Goal: Feedback & Contribution: Contribute content

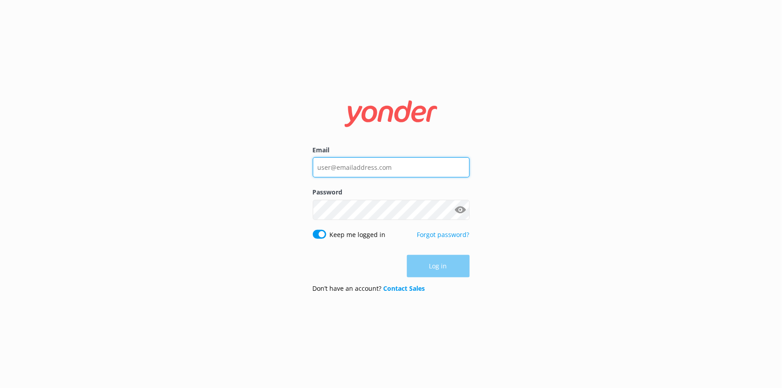
type input "[EMAIL_ADDRESS][DOMAIN_NAME]"
click at [440, 275] on div "Log in" at bounding box center [391, 266] width 157 height 22
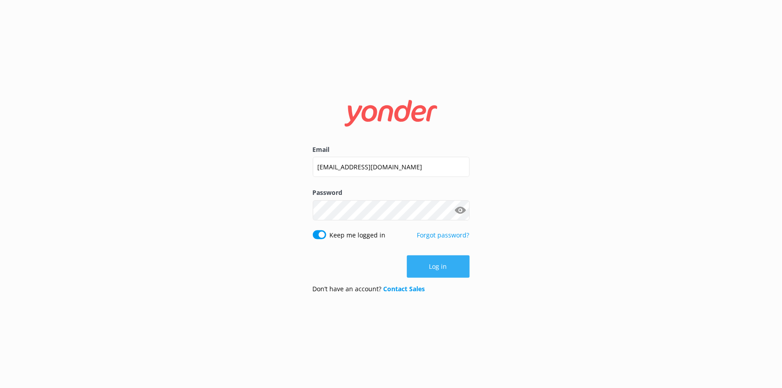
click at [443, 263] on button "Log in" at bounding box center [438, 266] width 63 height 22
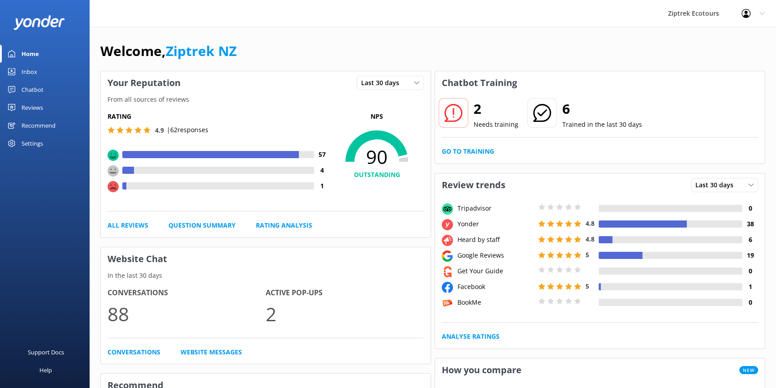
click at [43, 108] on link "Reviews" at bounding box center [45, 108] width 90 height 18
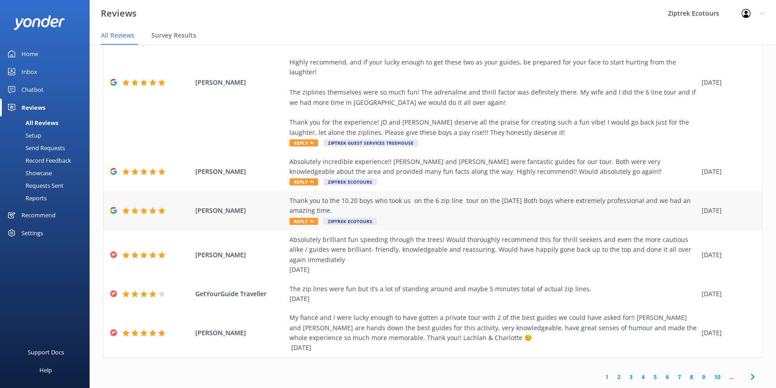
scroll to position [18, 0]
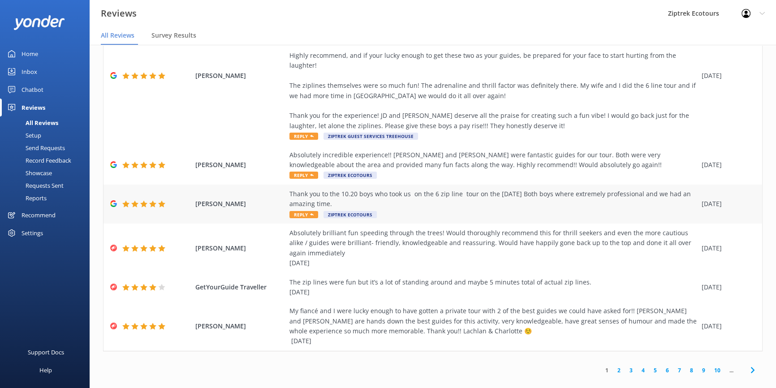
click at [593, 197] on div "Thank you to the 10.20 boys who took us on the 6 zip line tour on the [DATE] Bo…" at bounding box center [493, 199] width 408 height 20
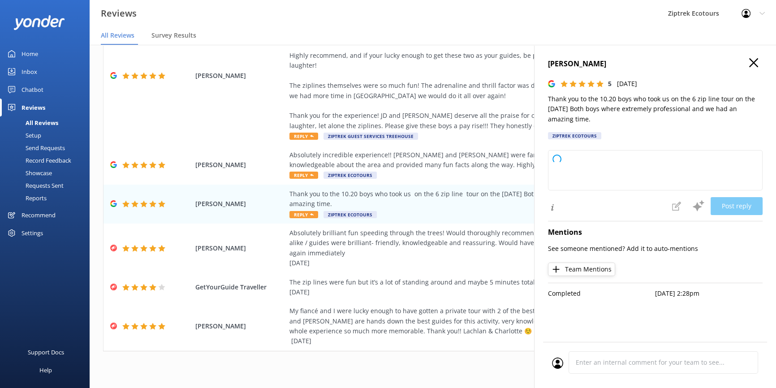
click at [757, 63] on h4 "[PERSON_NAME]" at bounding box center [655, 64] width 215 height 12
click at [752, 62] on icon "button" at bounding box center [753, 62] width 9 height 9
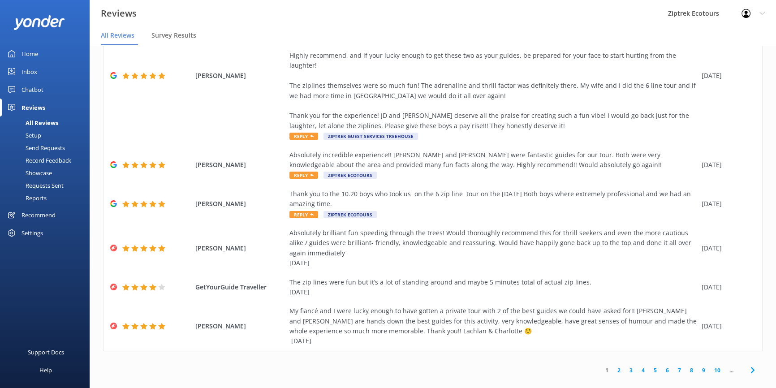
click at [61, 158] on div "Record Feedback" at bounding box center [38, 160] width 66 height 13
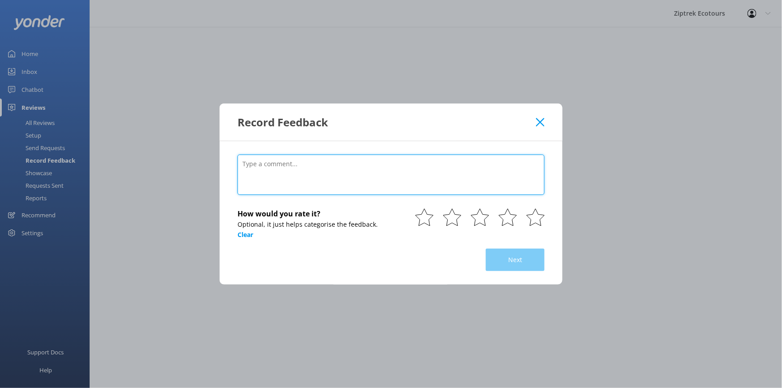
click at [424, 176] on textarea at bounding box center [390, 175] width 307 height 40
paste textarea "This was a highlight on our trip! [PERSON_NAME] and [PERSON_NAME] were brillian…"
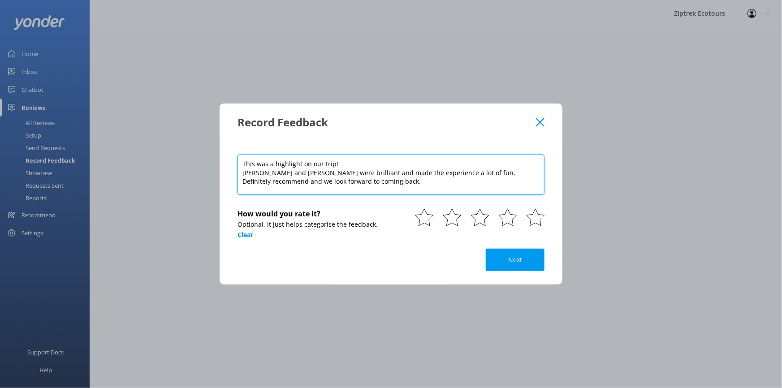
type textarea "This was a highlight on our trip! [PERSON_NAME] and [PERSON_NAME] were brillian…"
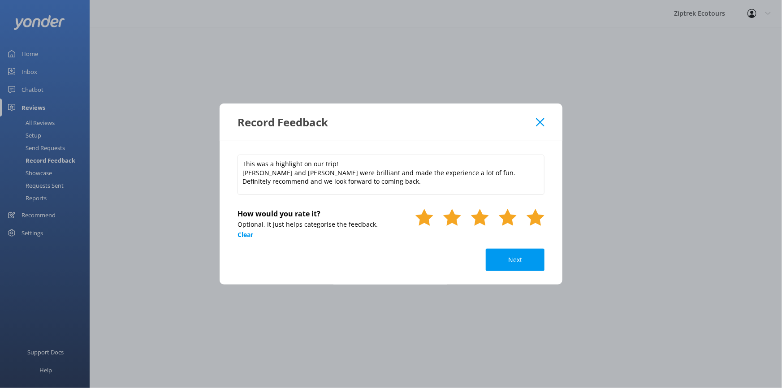
click at [534, 219] on use at bounding box center [535, 217] width 18 height 17
click at [517, 259] on button "Next" at bounding box center [515, 260] width 59 height 22
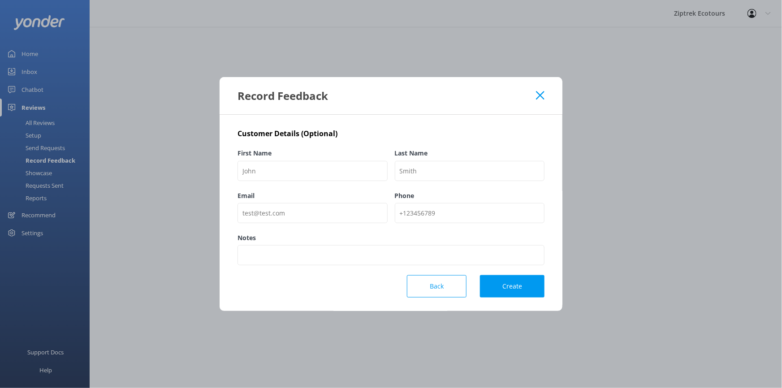
click at [422, 291] on button "Back" at bounding box center [437, 286] width 60 height 22
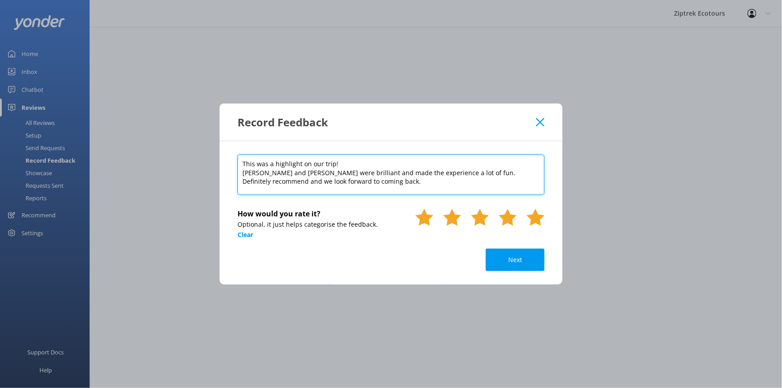
click at [449, 180] on textarea "This was a highlight on our trip! [PERSON_NAME] and [PERSON_NAME] were brillian…" at bounding box center [390, 175] width 307 height 40
paste textarea "[DATE]"
type textarea "This was a highlight on our trip! [PERSON_NAME] and [PERSON_NAME] were brillian…"
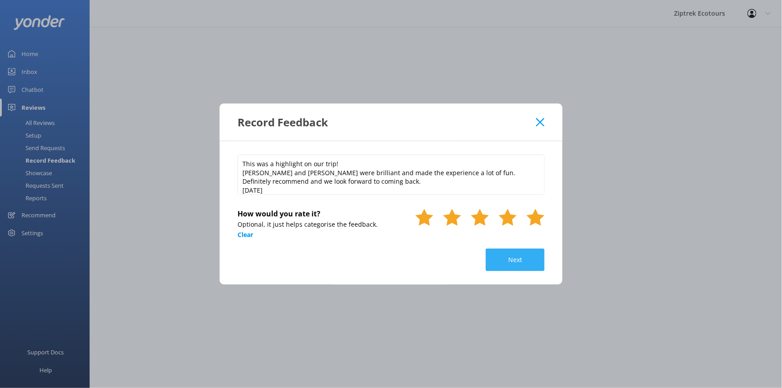
click at [526, 263] on button "Next" at bounding box center [515, 260] width 59 height 22
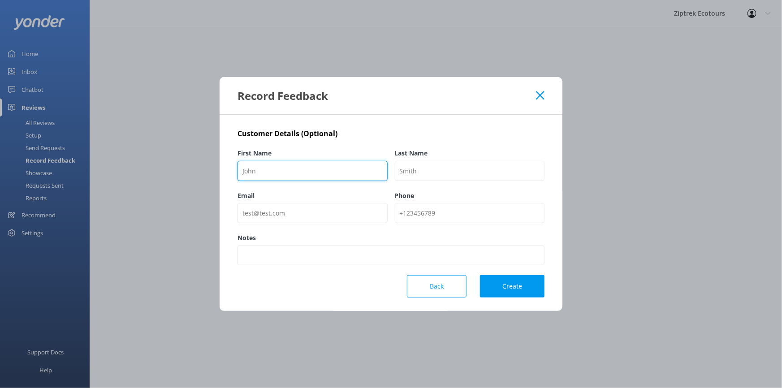
click at [294, 176] on input "First Name" at bounding box center [312, 171] width 150 height 20
type input "[PERSON_NAME]"
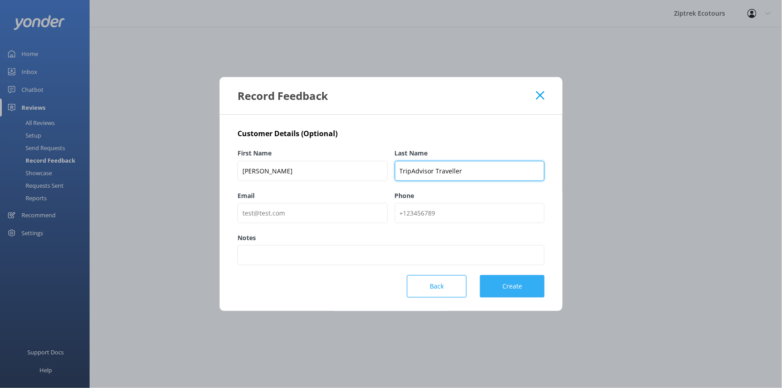
type input "TripAdvisor Traveller"
click at [520, 284] on button "Create" at bounding box center [512, 286] width 64 height 22
click at [516, 285] on button "Create" at bounding box center [512, 286] width 64 height 22
click at [505, 242] on label "Notes" at bounding box center [390, 238] width 307 height 10
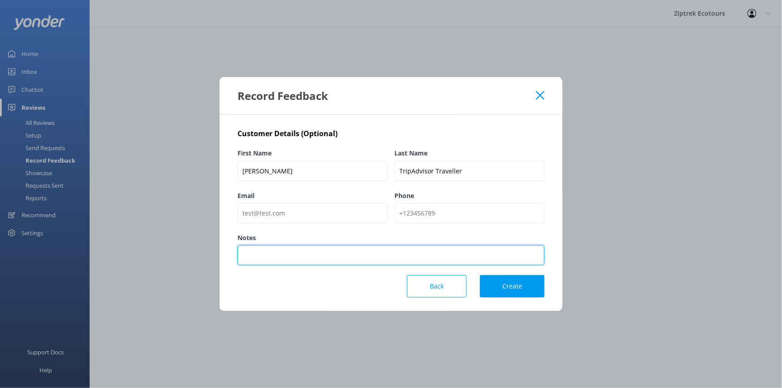
click at [505, 245] on input "Notes" at bounding box center [390, 255] width 307 height 20
click at [502, 255] on input "Notes" at bounding box center [390, 255] width 307 height 20
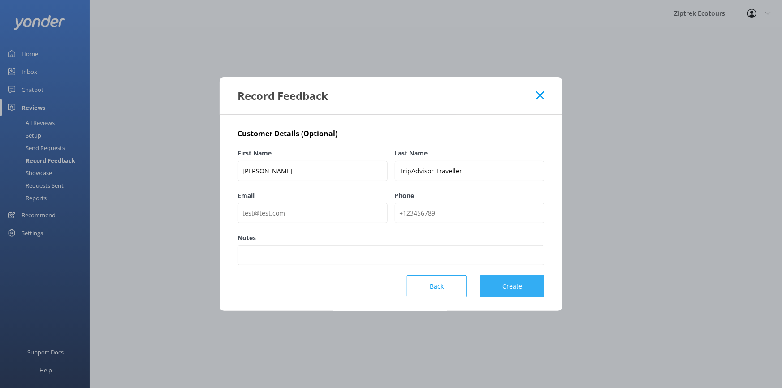
click at [507, 288] on button "Create" at bounding box center [512, 286] width 64 height 22
drag, startPoint x: 331, startPoint y: 151, endPoint x: 339, endPoint y: 172, distance: 22.1
click at [331, 151] on label "First Name" at bounding box center [312, 153] width 150 height 10
click at [331, 161] on input "[PERSON_NAME]" at bounding box center [312, 171] width 150 height 20
click at [339, 173] on input "[PERSON_NAME]" at bounding box center [312, 171] width 150 height 20
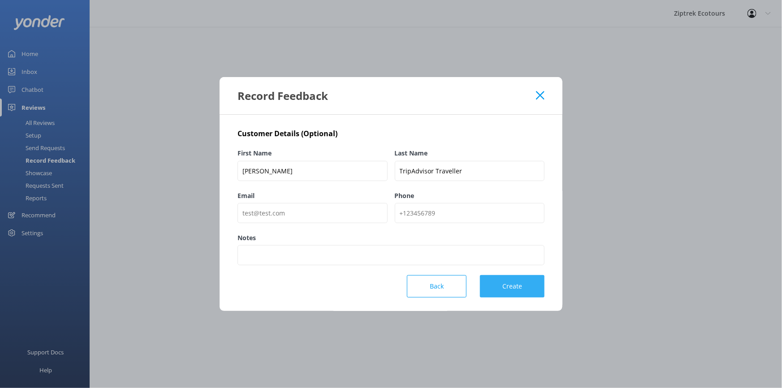
click at [512, 287] on button "Create" at bounding box center [512, 286] width 64 height 22
click at [512, 286] on button "Create" at bounding box center [512, 286] width 64 height 22
click at [461, 289] on button "Back" at bounding box center [437, 286] width 60 height 22
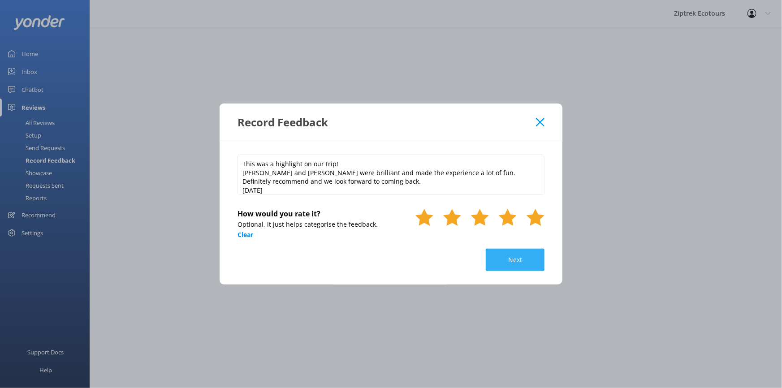
click at [524, 250] on button "Next" at bounding box center [515, 260] width 59 height 22
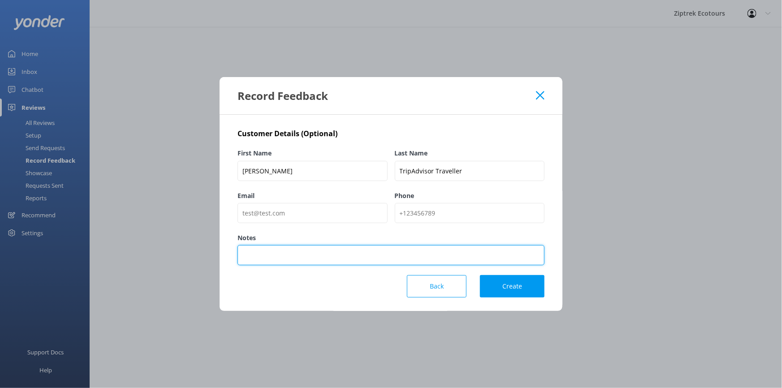
click at [524, 256] on input "Notes" at bounding box center [390, 255] width 307 height 20
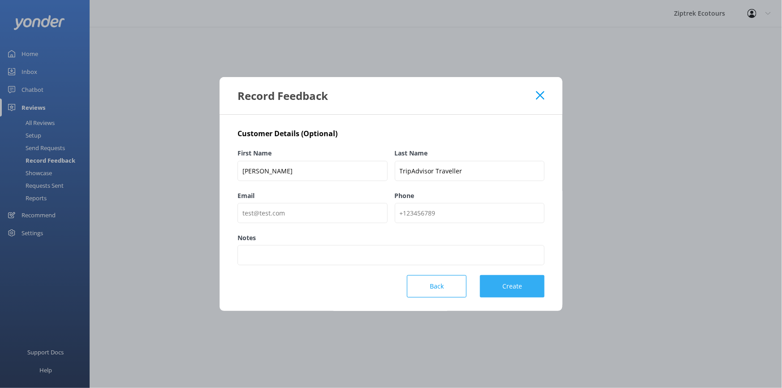
click at [527, 292] on button "Create" at bounding box center [512, 286] width 64 height 22
click at [527, 282] on button "Create" at bounding box center [512, 286] width 64 height 22
click at [527, 289] on button "Create" at bounding box center [512, 286] width 64 height 22
click at [537, 99] on use at bounding box center [540, 95] width 9 height 9
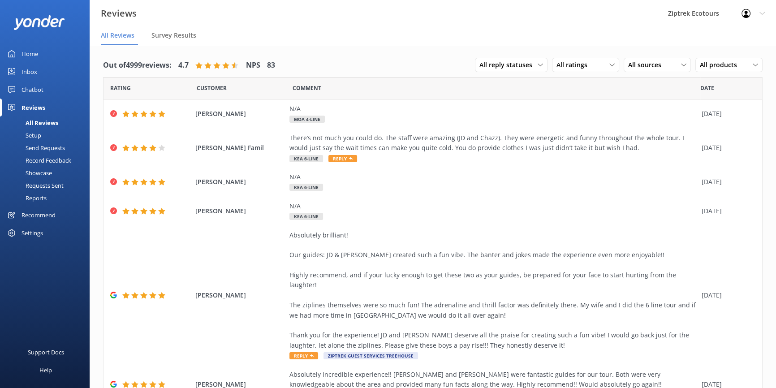
click at [42, 161] on div "Record Feedback" at bounding box center [38, 160] width 66 height 13
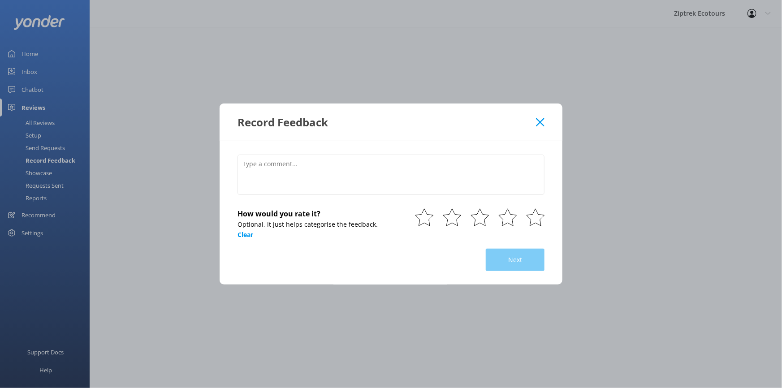
click at [542, 119] on use at bounding box center [540, 122] width 9 height 9
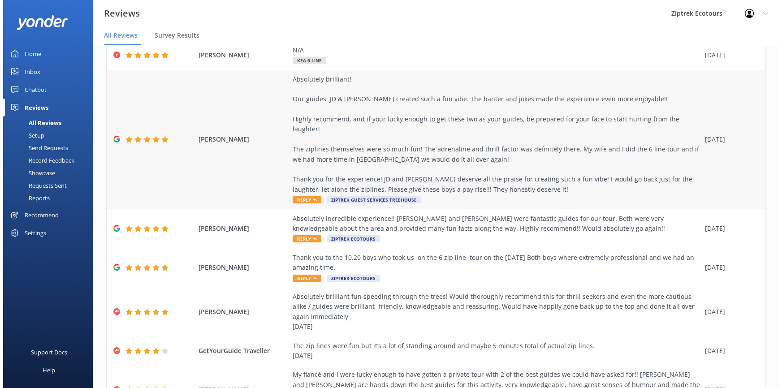
scroll to position [202, 0]
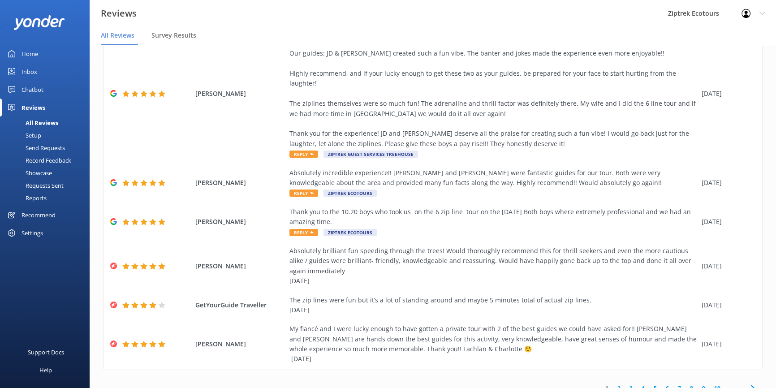
click at [65, 163] on div "Record Feedback" at bounding box center [38, 160] width 66 height 13
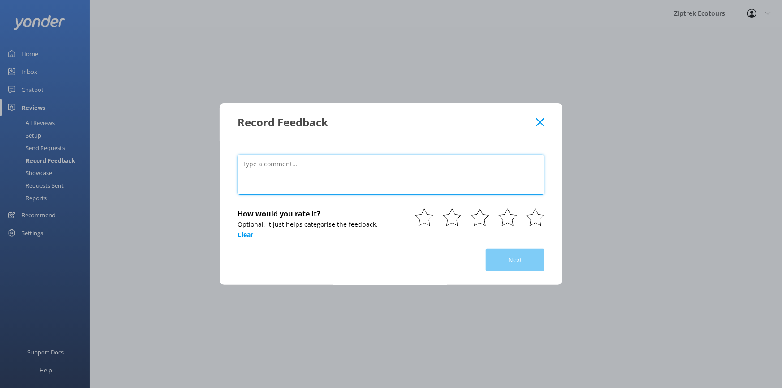
click at [352, 172] on textarea at bounding box center [390, 175] width 307 height 40
paste textarea "This was a highlight on our trip! [PERSON_NAME] and [PERSON_NAME] were brillian…"
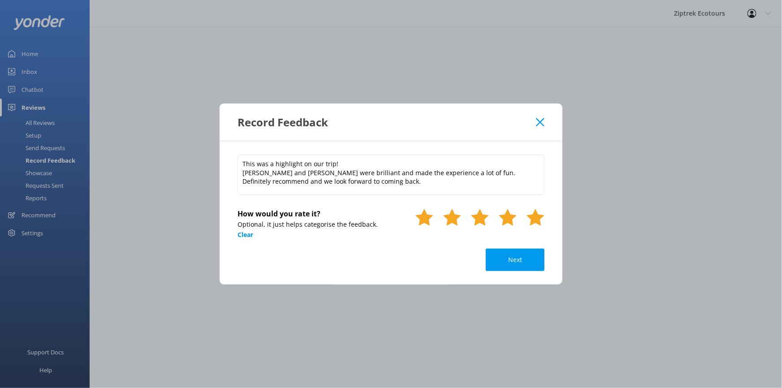
click at [526, 222] on icon at bounding box center [535, 217] width 18 height 18
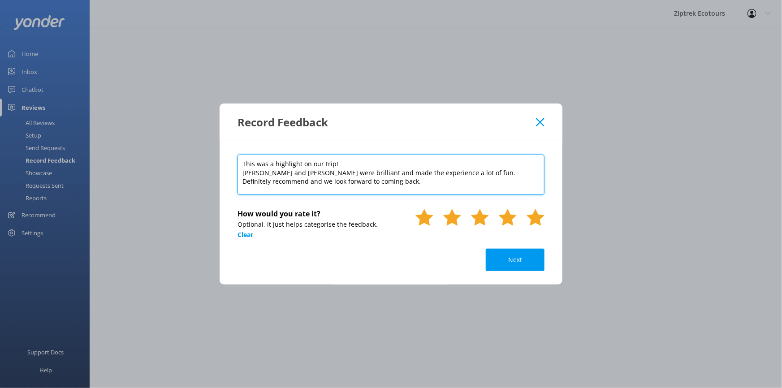
drag, startPoint x: 472, startPoint y: 184, endPoint x: 471, endPoint y: 189, distance: 5.4
click at [472, 184] on textarea "This was a highlight on our trip! [PERSON_NAME] and [PERSON_NAME] were brillian…" at bounding box center [390, 175] width 307 height 40
paste textarea "[DATE]"
type textarea "This was a highlight on our trip! [PERSON_NAME] and [PERSON_NAME] were brillian…"
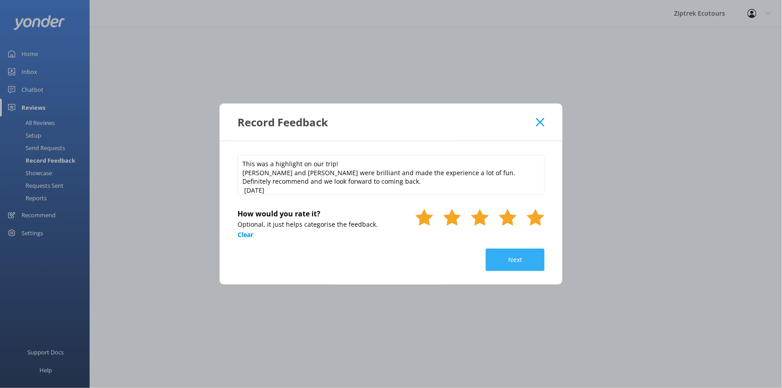
click at [520, 262] on button "Next" at bounding box center [515, 260] width 59 height 22
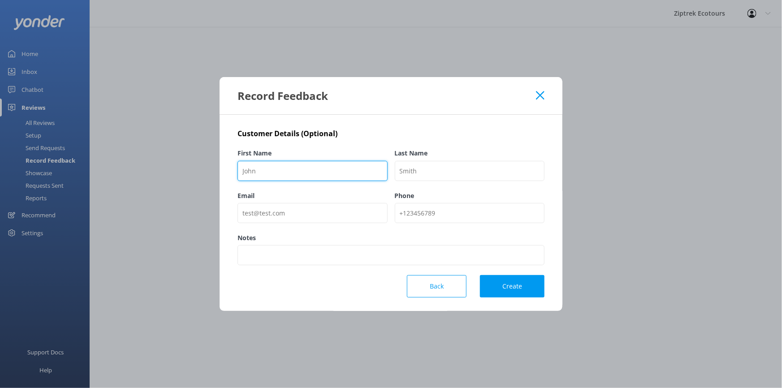
click at [308, 169] on input "First Name" at bounding box center [312, 171] width 150 height 20
type input "[PERSON_NAME]"
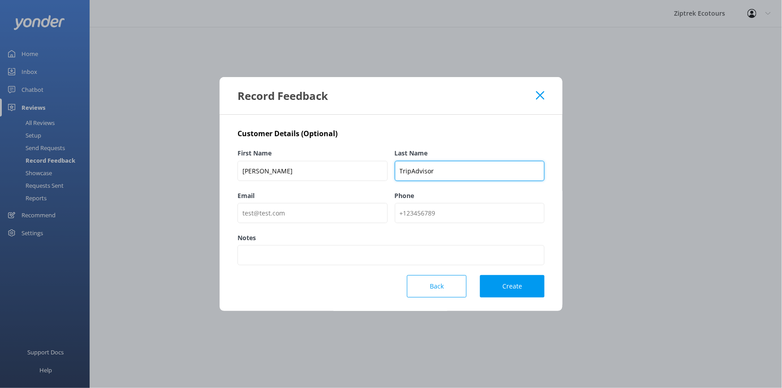
type input "TripAdvisor"
click at [513, 285] on button "Create" at bounding box center [512, 286] width 64 height 22
drag, startPoint x: 513, startPoint y: 285, endPoint x: 511, endPoint y: 295, distance: 10.1
click at [511, 295] on button "Create" at bounding box center [512, 286] width 64 height 22
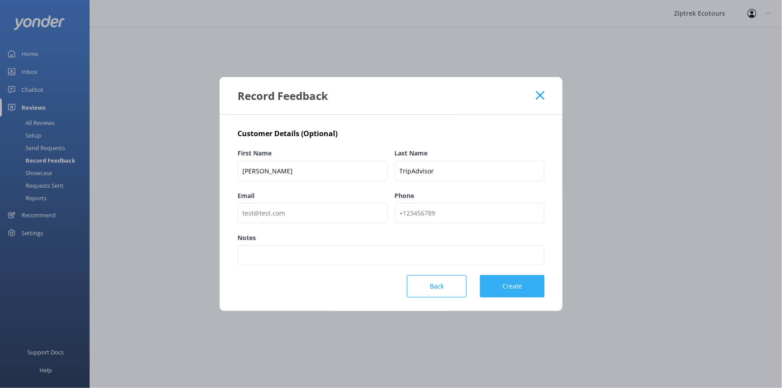
click at [511, 295] on button "Create" at bounding box center [512, 286] width 64 height 22
click at [348, 223] on div "Email" at bounding box center [312, 212] width 150 height 42
click at [348, 215] on input "Email" at bounding box center [312, 213] width 150 height 20
click at [374, 275] on div "Back Create" at bounding box center [390, 286] width 307 height 22
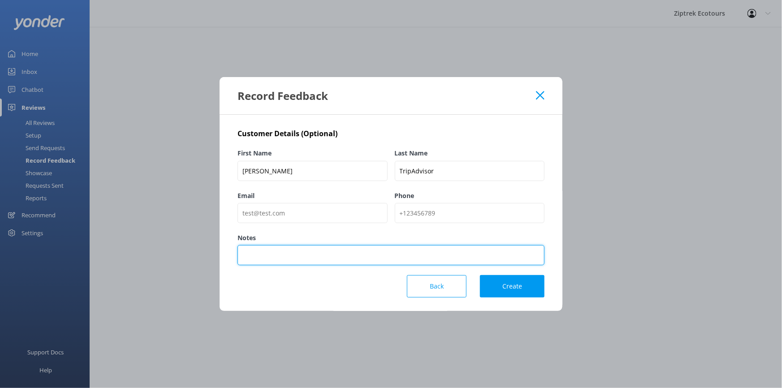
click at [374, 260] on input "Notes" at bounding box center [390, 255] width 307 height 20
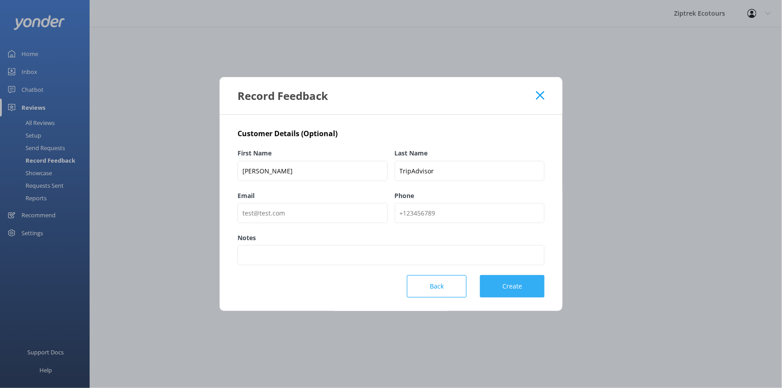
click at [521, 295] on button "Create" at bounding box center [512, 286] width 64 height 22
click at [357, 207] on input "Email" at bounding box center [312, 213] width 150 height 20
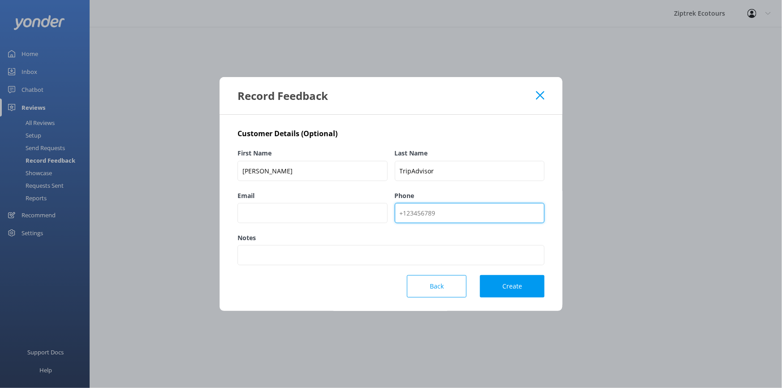
click at [447, 217] on input "Phone" at bounding box center [470, 213] width 150 height 20
click at [511, 285] on button "Create" at bounding box center [512, 286] width 64 height 22
click at [510, 282] on button "Create" at bounding box center [512, 286] width 64 height 22
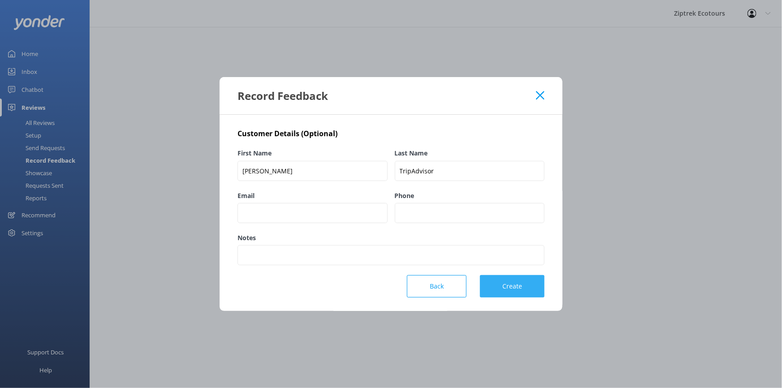
drag, startPoint x: 511, startPoint y: 281, endPoint x: 533, endPoint y: 91, distance: 191.6
click at [511, 280] on button "Create" at bounding box center [512, 286] width 64 height 22
click at [543, 93] on use at bounding box center [540, 95] width 9 height 9
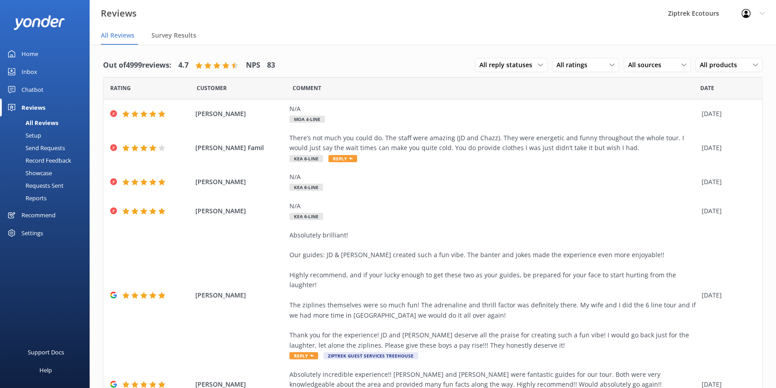
click at [67, 158] on div "Record Feedback" at bounding box center [38, 160] width 66 height 13
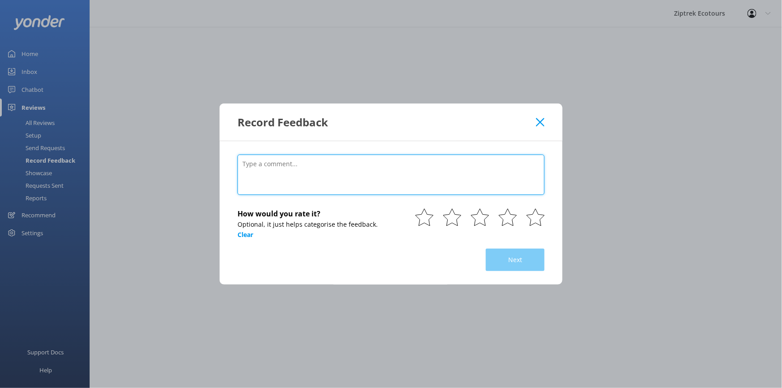
click at [379, 188] on textarea at bounding box center [390, 175] width 307 height 40
paste textarea "Awesome zipline experience Great guides, excellent safety & awesome experience …"
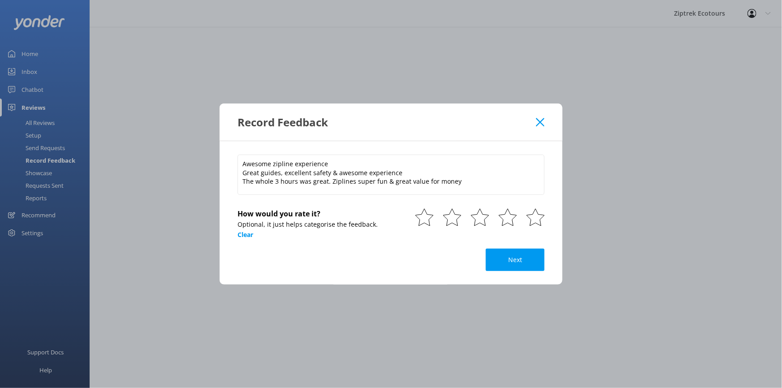
click at [545, 216] on div "Awesome zipline experience Great guides, excellent safety & awesome experience …" at bounding box center [390, 212] width 343 height 143
click at [539, 219] on use at bounding box center [535, 217] width 18 height 17
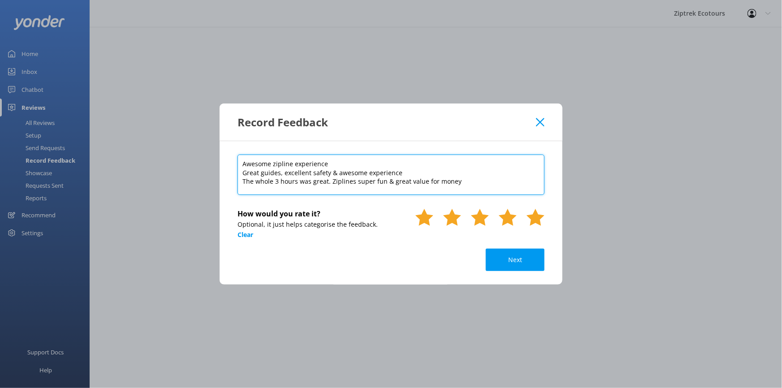
click at [527, 193] on textarea "Awesome zipline experience Great guides, excellent safety & awesome experience …" at bounding box center [390, 175] width 307 height 40
paste textarea "[DATE]"
type textarea "Awesome zipline experience Great guides, excellent safety & awesome experience …"
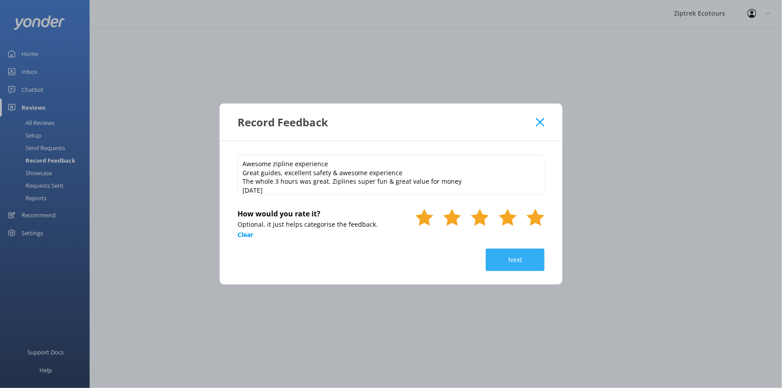
click at [514, 251] on button "Next" at bounding box center [515, 260] width 59 height 22
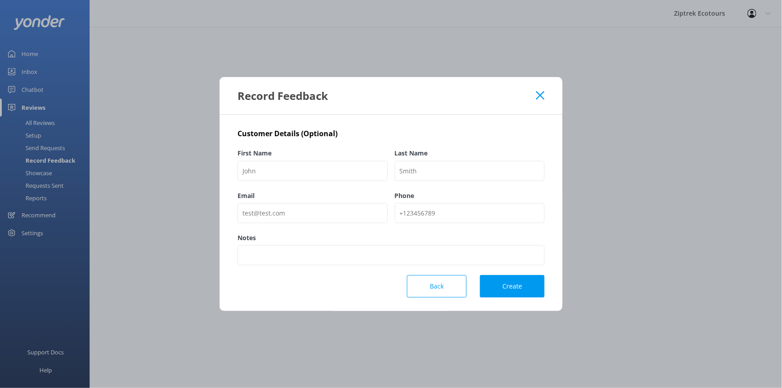
click at [358, 157] on label "First Name" at bounding box center [312, 153] width 150 height 10
click at [358, 161] on input "First Name" at bounding box center [312, 171] width 150 height 20
type input "[PERSON_NAME]"
type input "TripAdvisor"
click at [504, 274] on div "Notes" at bounding box center [390, 254] width 307 height 42
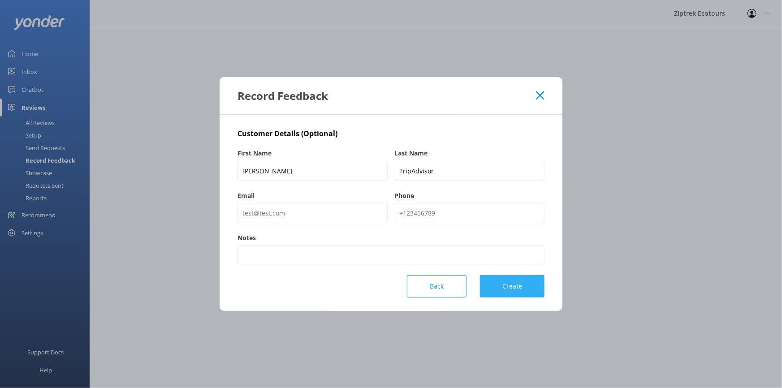
click at [507, 287] on button "Create" at bounding box center [512, 286] width 64 height 22
click at [507, 286] on button "Create" at bounding box center [512, 286] width 64 height 22
click at [507, 287] on button "Create" at bounding box center [512, 286] width 64 height 22
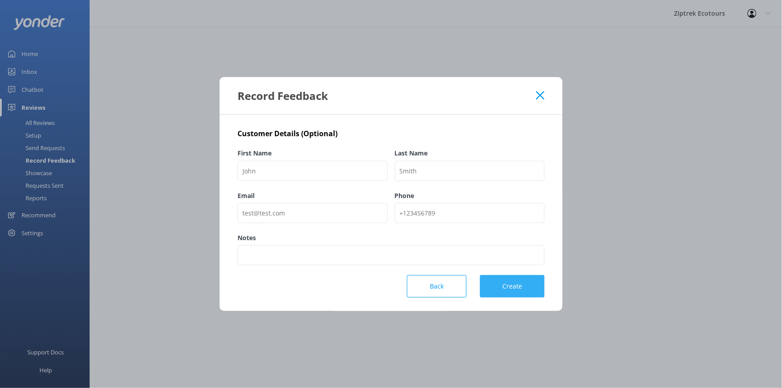
click at [520, 279] on button "Create" at bounding box center [512, 286] width 64 height 22
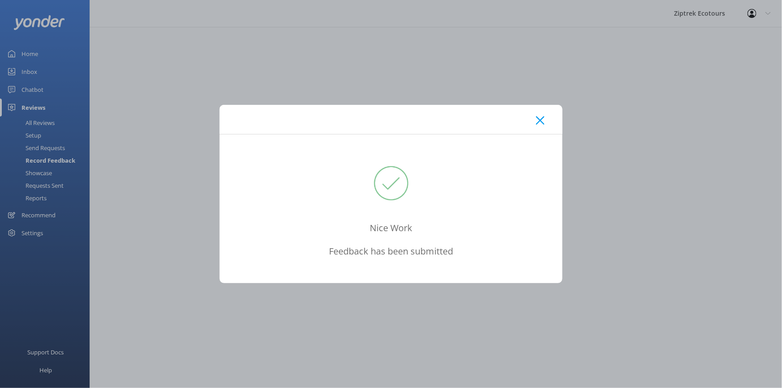
click at [541, 122] on icon at bounding box center [540, 120] width 9 height 9
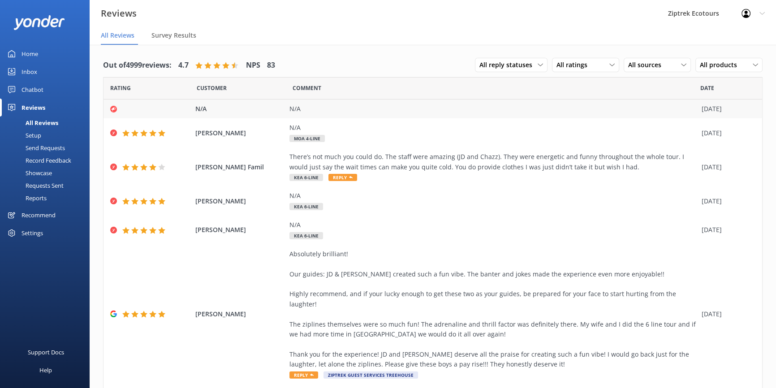
click at [358, 113] on div "N/A" at bounding box center [493, 109] width 408 height 10
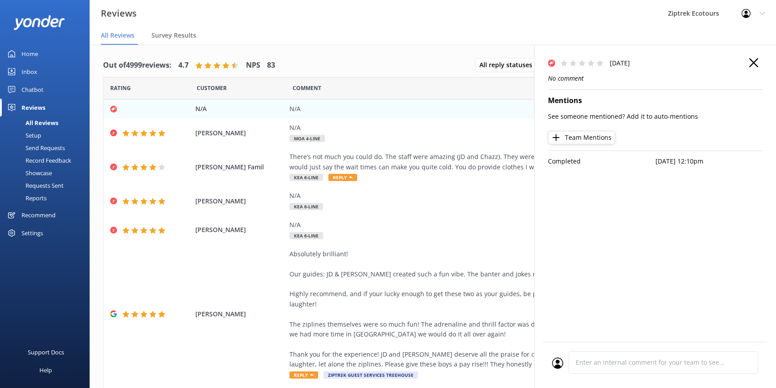
click at [752, 67] on button "button" at bounding box center [753, 63] width 9 height 10
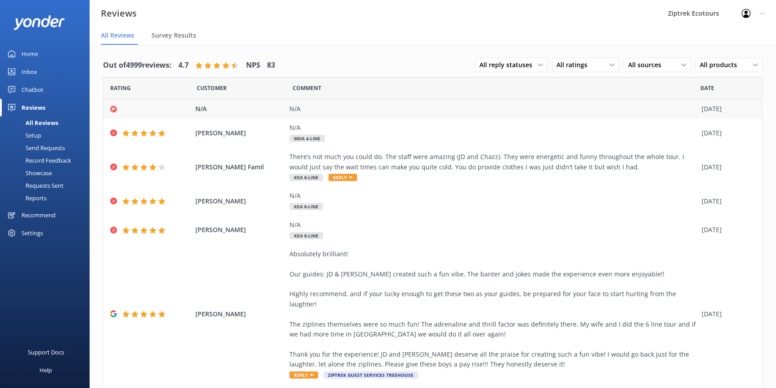
drag, startPoint x: 723, startPoint y: 111, endPoint x: 565, endPoint y: 112, distance: 158.6
click at [565, 112] on div "N/A" at bounding box center [493, 109] width 408 height 10
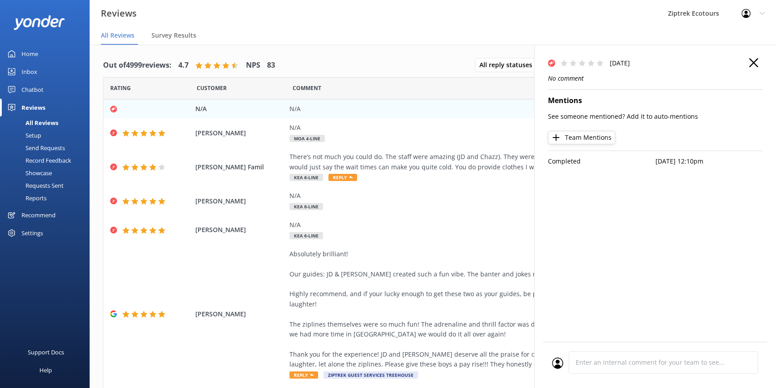
click at [551, 61] on use at bounding box center [551, 63] width 7 height 7
click at [753, 60] on icon "button" at bounding box center [753, 62] width 9 height 9
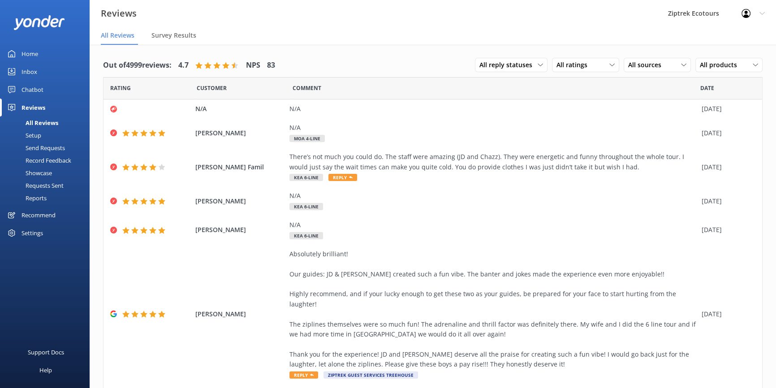
click at [54, 161] on div "Record Feedback" at bounding box center [38, 160] width 66 height 13
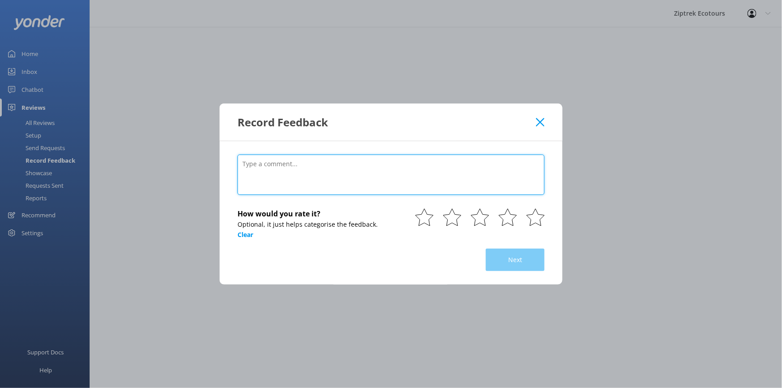
click at [375, 166] on textarea at bounding box center [390, 175] width 307 height 40
paste textarea "[DATE]"
click at [437, 162] on textarea "[DATE]" at bounding box center [390, 175] width 307 height 40
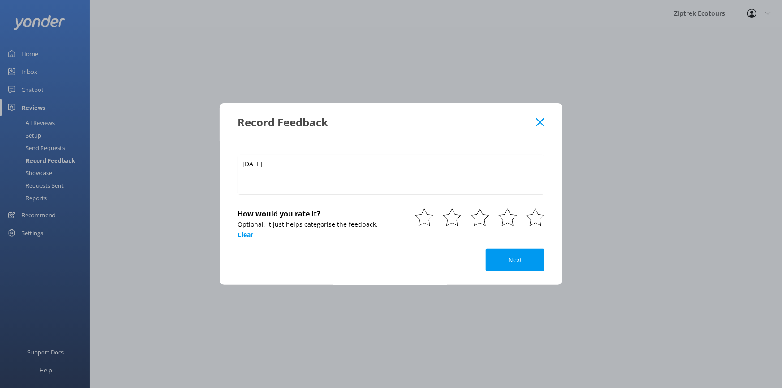
drag, startPoint x: 229, startPoint y: 168, endPoint x: 233, endPoint y: 166, distance: 4.8
click at [229, 168] on div "16 September 2025 How would you rate it? Optional, it just helps categorise the…" at bounding box center [390, 212] width 343 height 143
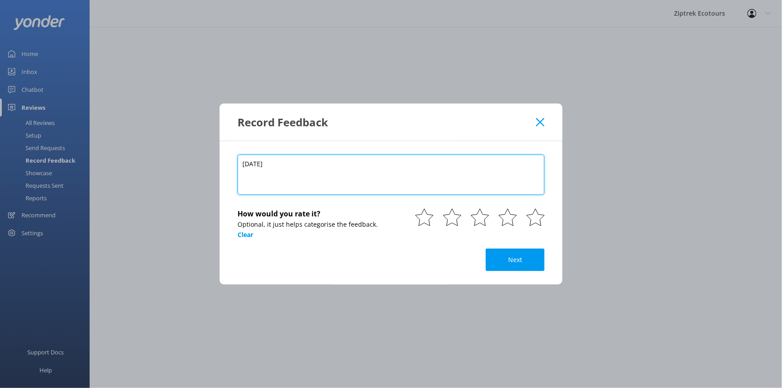
click at [239, 163] on textarea "[DATE]" at bounding box center [390, 175] width 307 height 40
paste textarea "This was a highlight on our trip! [PERSON_NAME] and [PERSON_NAME] were brillian…"
click at [379, 159] on textarea "[DATE]" at bounding box center [390, 175] width 307 height 40
paste textarea "This was a highlight on our trip! [PERSON_NAME] and [PERSON_NAME] were brillian…"
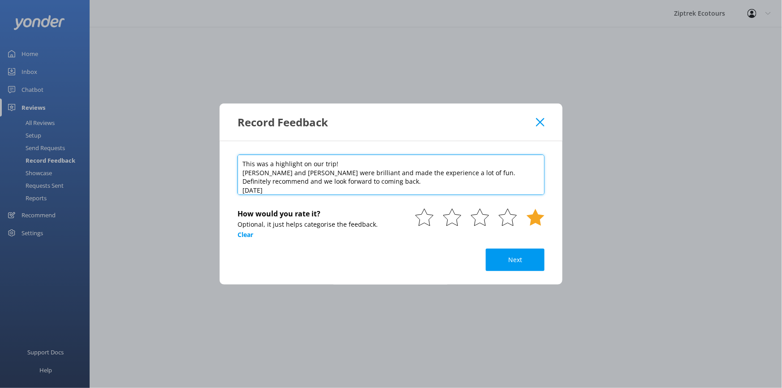
type textarea "This was a highlight on our trip! Hamish and Harry were brilliant and made the …"
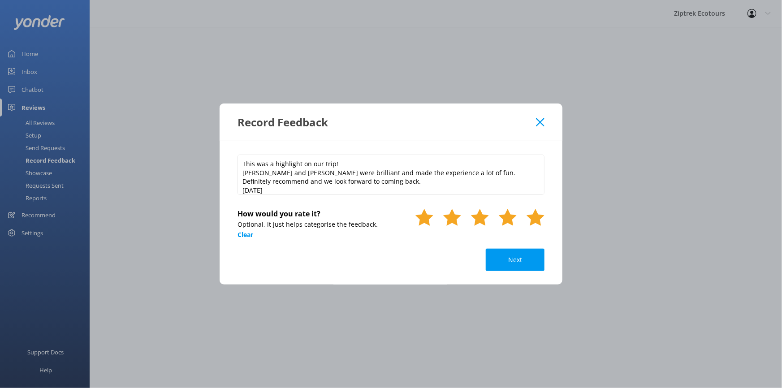
click at [533, 212] on use at bounding box center [535, 217] width 18 height 17
click at [529, 266] on button "Next" at bounding box center [515, 260] width 59 height 22
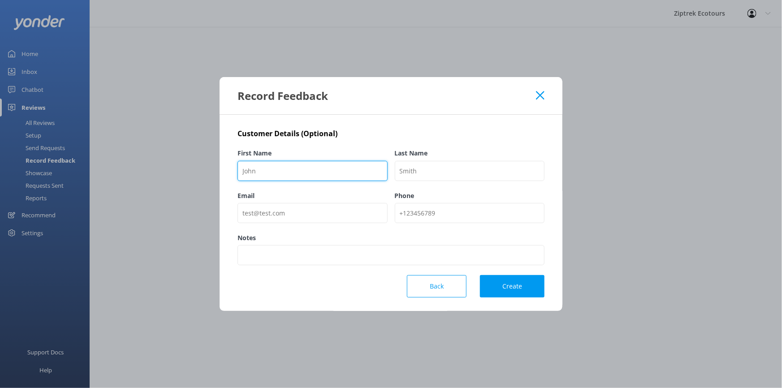
click at [318, 169] on input "First Name" at bounding box center [312, 171] width 150 height 20
type input "[PERSON_NAME]"
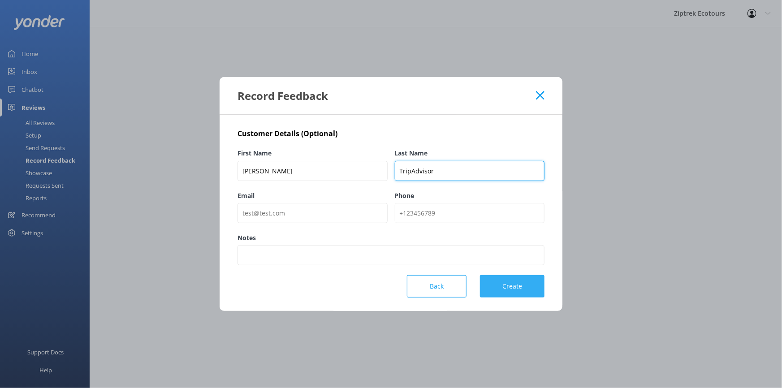
type input "TripAdvisor"
click at [502, 282] on button "Create" at bounding box center [512, 286] width 64 height 22
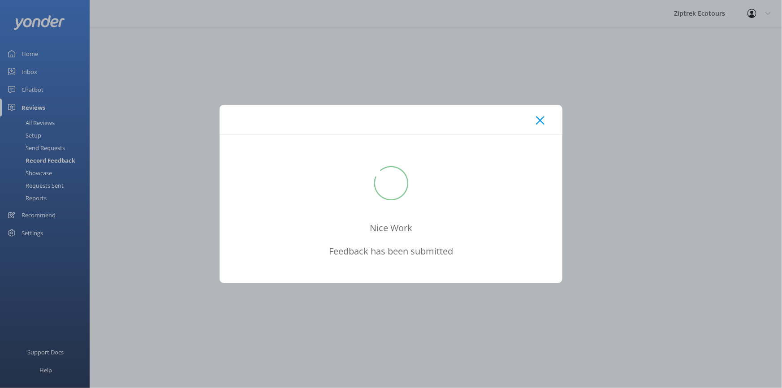
click at [542, 121] on icon at bounding box center [540, 120] width 9 height 9
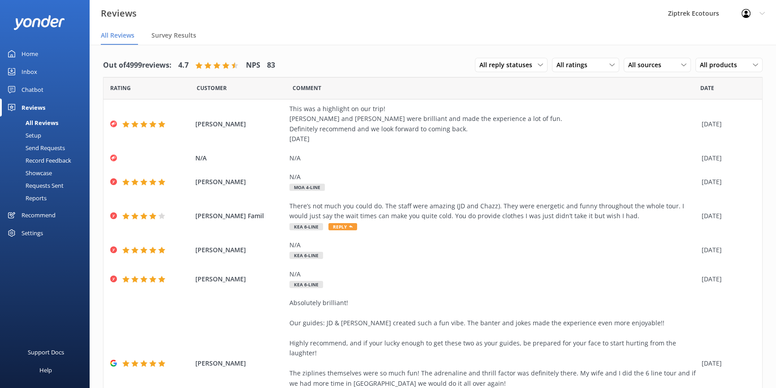
click at [67, 160] on div "Record Feedback" at bounding box center [38, 160] width 66 height 13
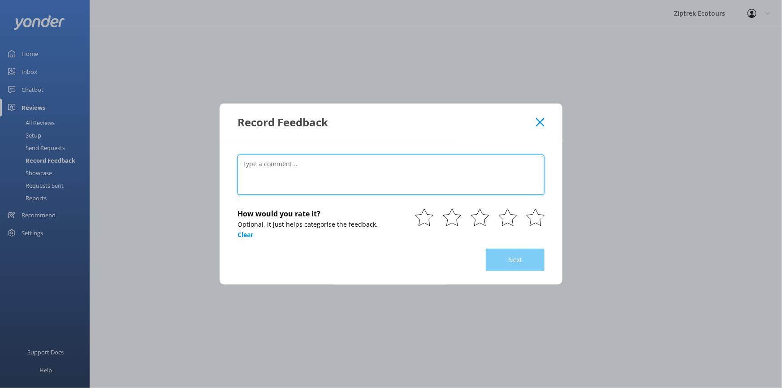
click at [316, 165] on textarea at bounding box center [390, 175] width 307 height 40
paste textarea "Awesome zipline experience Great guides, excellent safety & awesome experience …"
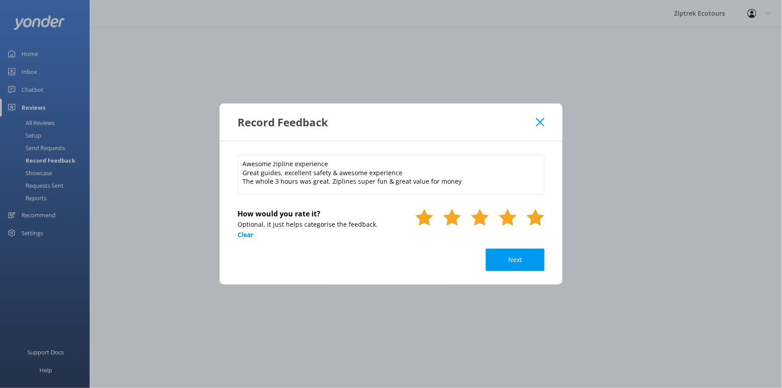
click at [535, 213] on use at bounding box center [535, 217] width 18 height 17
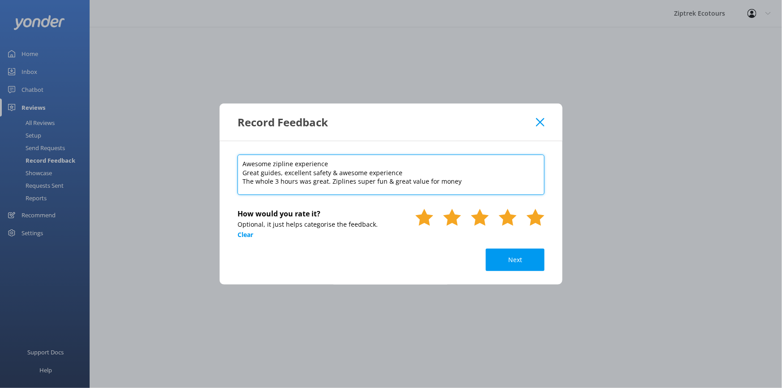
click at [465, 187] on textarea "Awesome zipline experience Great guides, excellent safety & awesome experience …" at bounding box center [390, 175] width 307 height 40
paste textarea "[DATE]"
type textarea "Awesome zipline experience Great guides, excellent safety & awesome experience …"
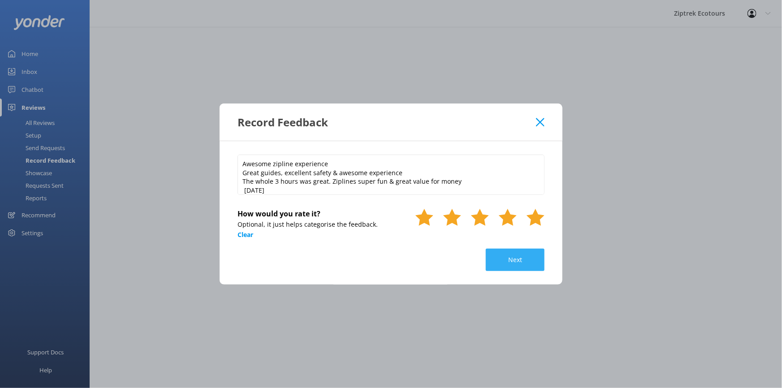
click at [521, 264] on button "Next" at bounding box center [515, 260] width 59 height 22
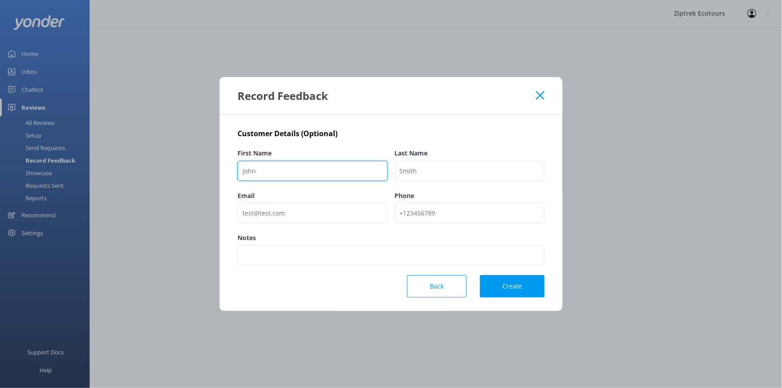
click at [302, 170] on input "First Name" at bounding box center [312, 171] width 150 height 20
type input "[PERSON_NAME]"
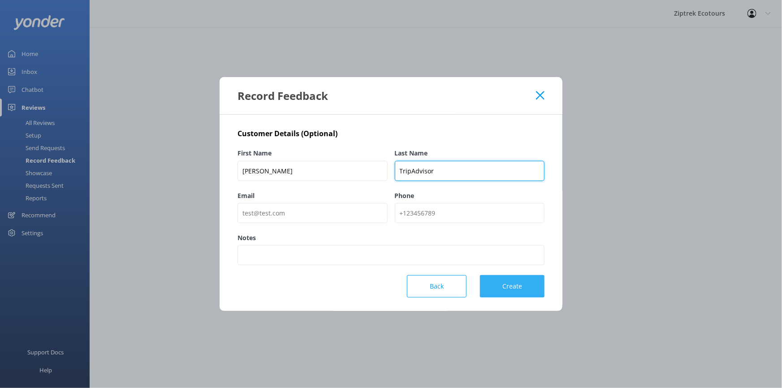
type input "TripAdvisor"
click at [517, 284] on button "Create" at bounding box center [512, 286] width 64 height 22
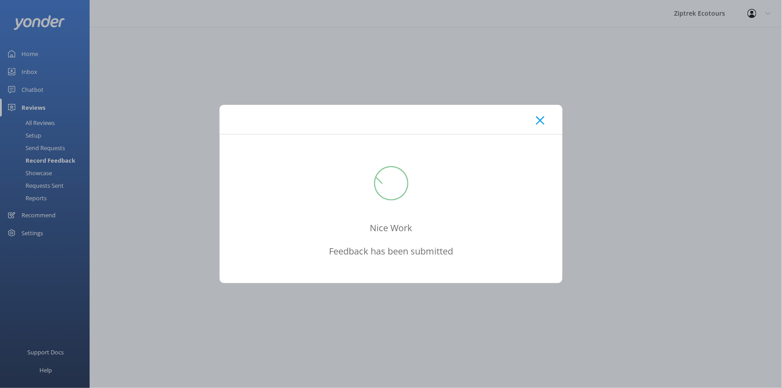
click at [544, 120] on div at bounding box center [390, 119] width 343 height 29
click at [541, 120] on use at bounding box center [540, 120] width 9 height 9
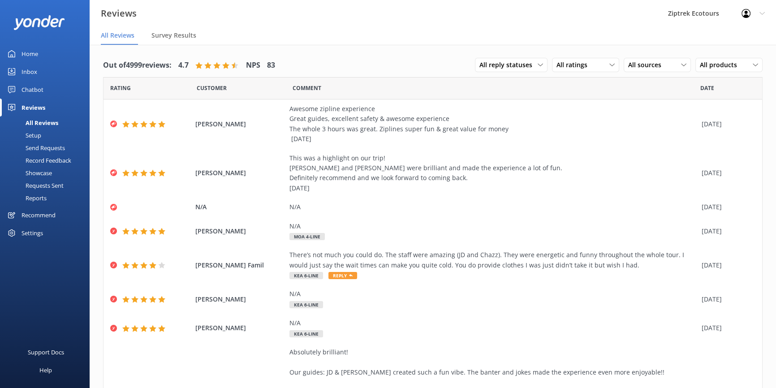
click at [38, 50] on link "Home" at bounding box center [45, 54] width 90 height 18
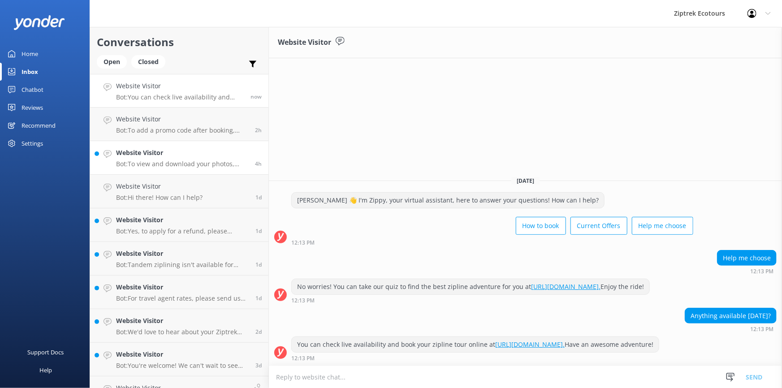
click at [205, 146] on link "Website Visitor Bot: To view and download your photos, head over to the My Phot…" at bounding box center [179, 158] width 178 height 34
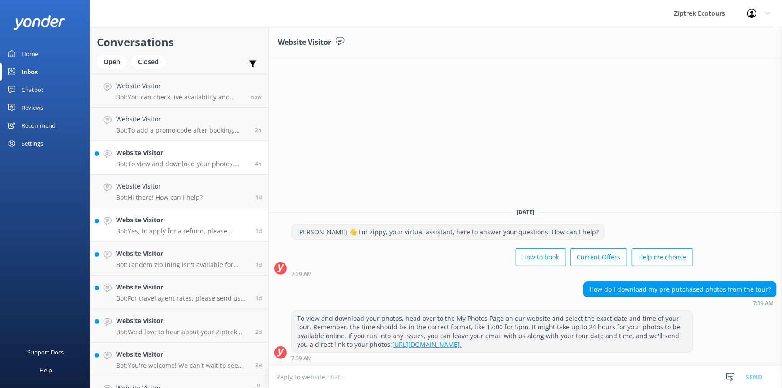
click at [195, 231] on p "Bot: Yes, to apply for a refund, please contact our Guest Services Team by emai…" at bounding box center [182, 231] width 133 height 8
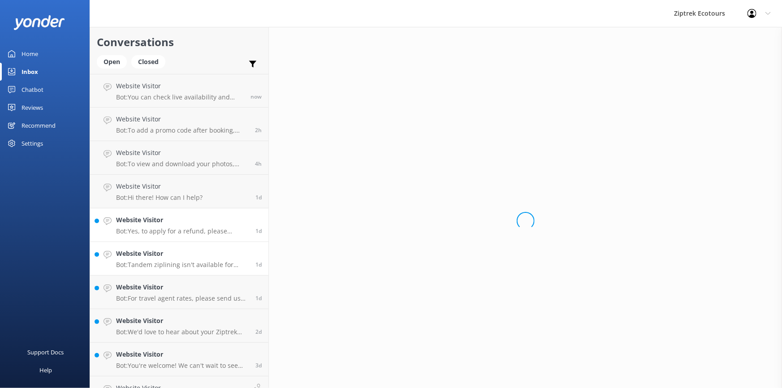
click at [193, 268] on p "Bot: Tandem ziplining isn't available for adults, so each person zips one at a …" at bounding box center [182, 265] width 133 height 8
click at [197, 296] on p "Bot: For travel agent rates, please send us an email with your request at nzinf…" at bounding box center [182, 298] width 133 height 8
click at [193, 324] on h4 "Website Visitor" at bounding box center [182, 321] width 133 height 10
click at [192, 353] on h4 "Website Visitor" at bounding box center [182, 354] width 133 height 10
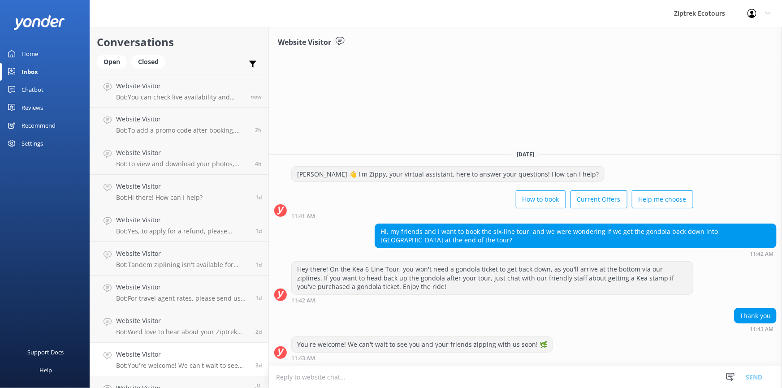
click at [31, 49] on div "Home" at bounding box center [29, 54] width 17 height 18
